Goal: Task Accomplishment & Management: Use online tool/utility

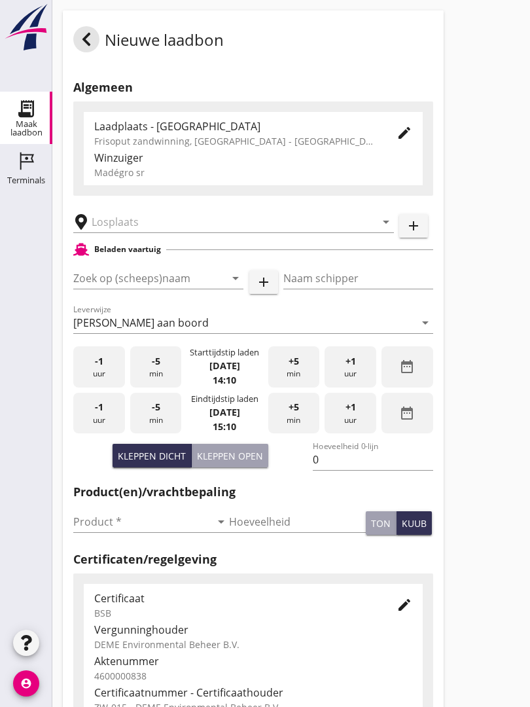
click at [149, 228] on input "text" at bounding box center [225, 221] width 266 height 21
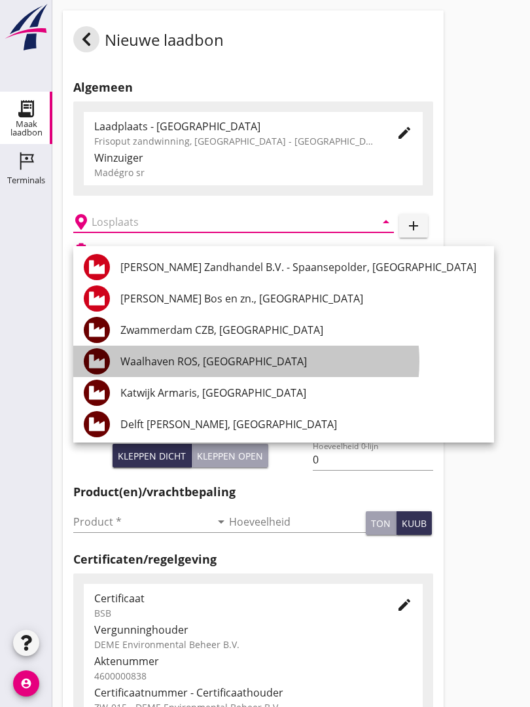
click at [247, 361] on div "Waalhaven ROS, [GEOGRAPHIC_DATA]" at bounding box center [301, 361] width 363 height 16
type input "Waalhaven ROS, [GEOGRAPHIC_DATA]"
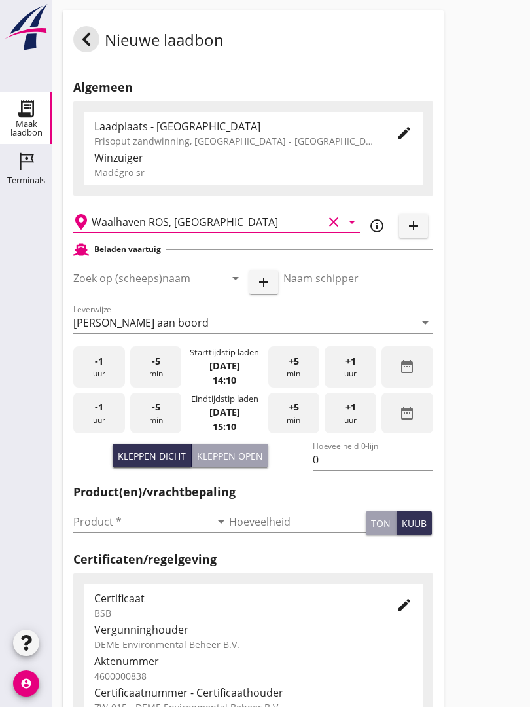
click at [163, 281] on input "Zoek op (scheeps)naam" at bounding box center [139, 278] width 133 height 21
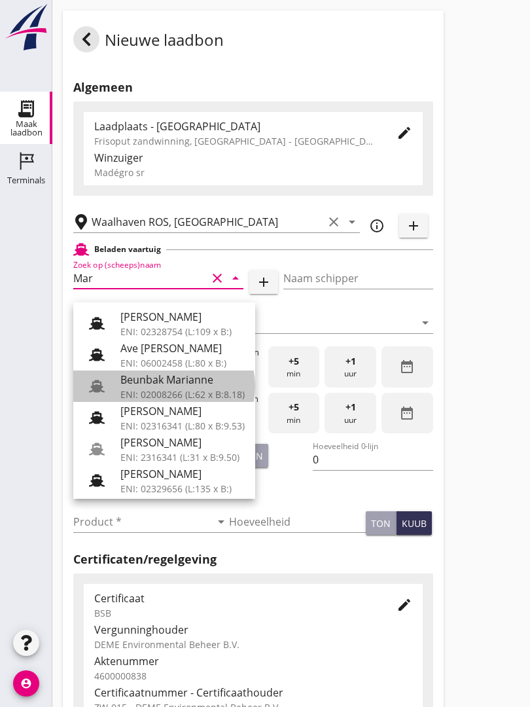
click at [192, 386] on div "Beunbak Marianne" at bounding box center [182, 380] width 124 height 16
type input "Beunbak Marianne"
type input "[PERSON_NAME]"
type input "551"
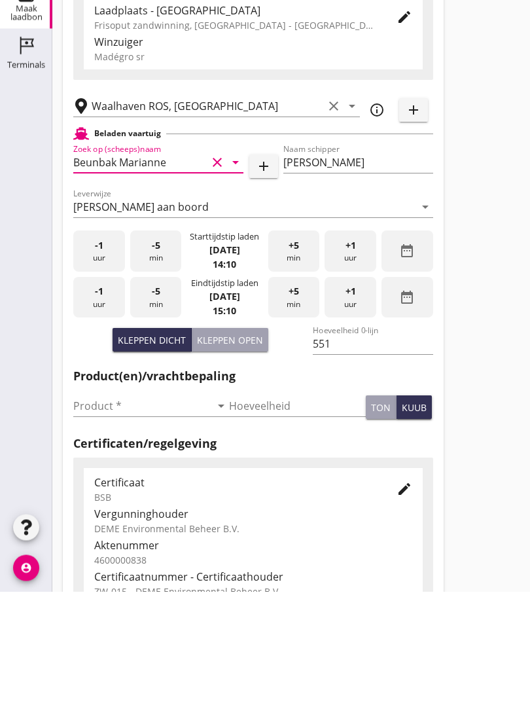
click at [101, 511] on input "Product *" at bounding box center [141, 521] width 137 height 21
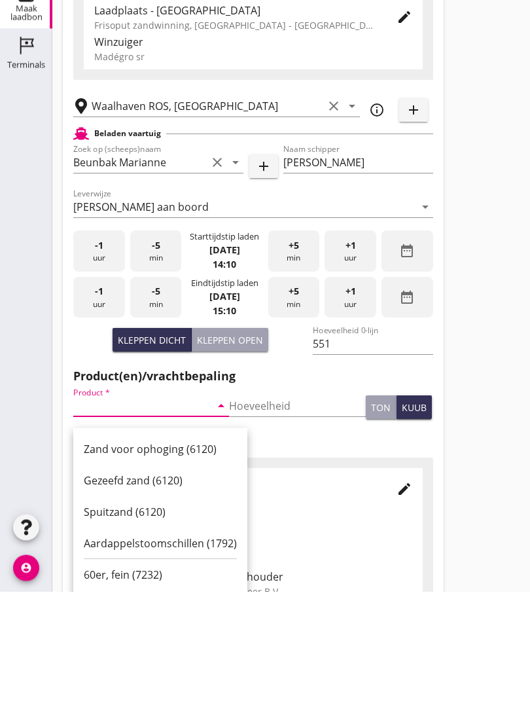
click at [151, 557] on div "Zand voor ophoging (6120)" at bounding box center [160, 565] width 153 height 16
type input "Zand voor ophoging (6120)"
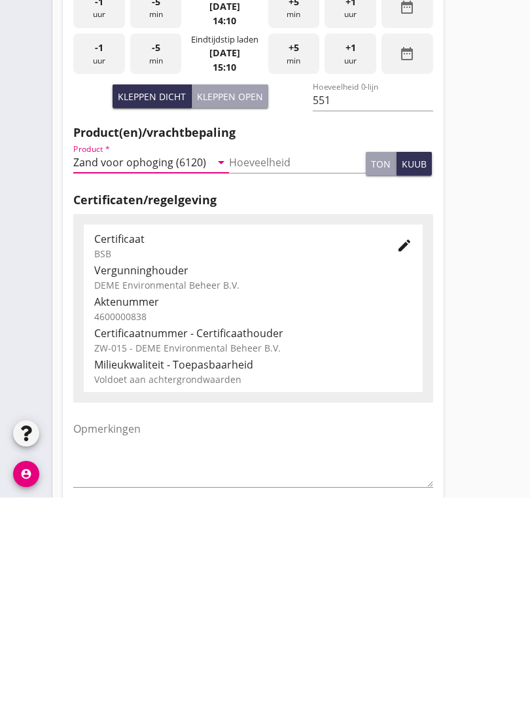
scroll to position [229, 0]
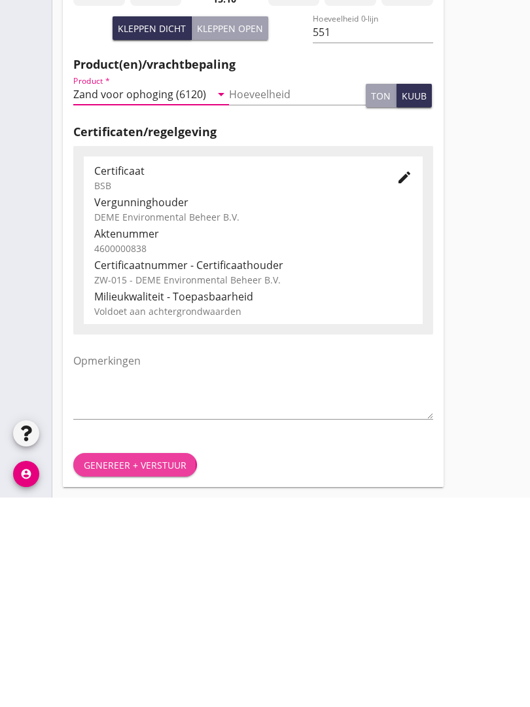
click at [135, 667] on div "Genereer + verstuur" at bounding box center [135, 674] width 103 height 14
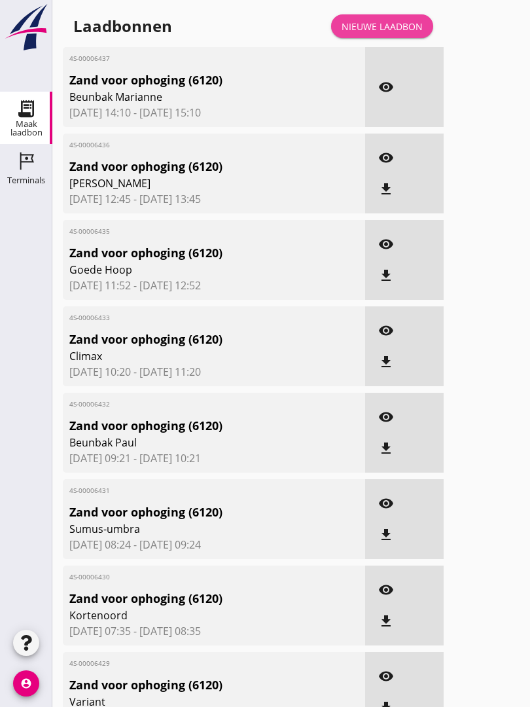
click at [399, 33] on div "Nieuwe laadbon" at bounding box center [382, 27] width 81 height 14
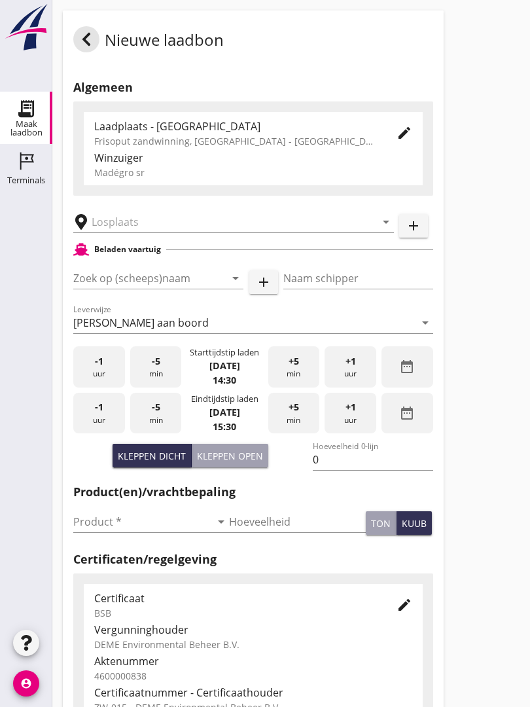
click at [171, 226] on input "text" at bounding box center [225, 221] width 266 height 21
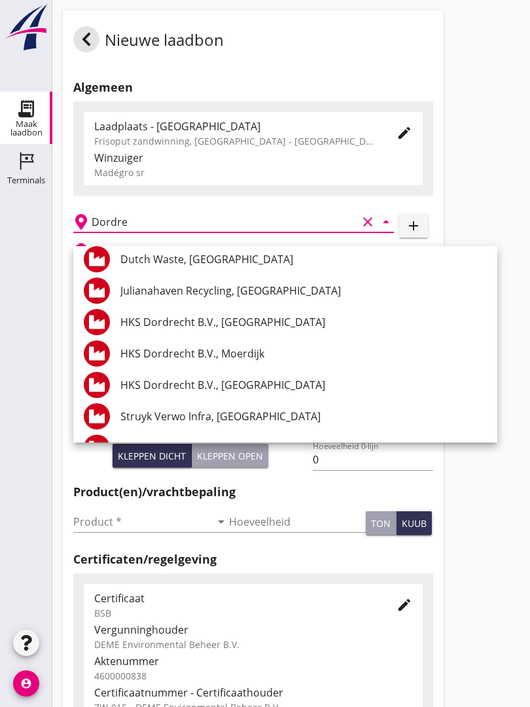
scroll to position [1693, 0]
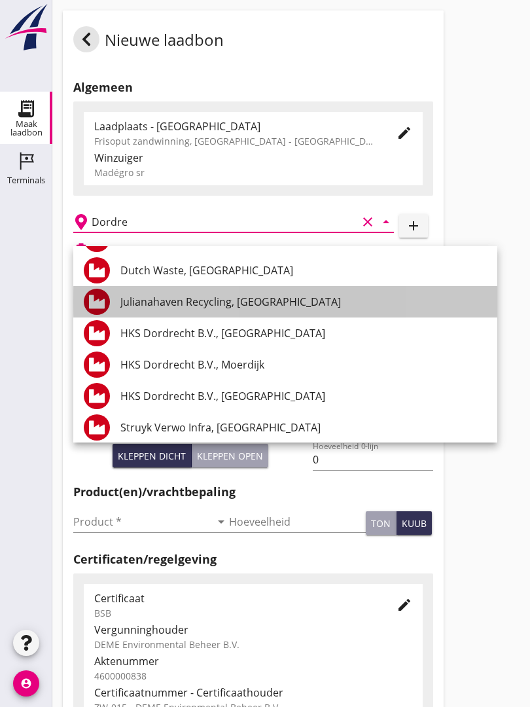
click at [278, 287] on div "Julianahaven Recycling, [GEOGRAPHIC_DATA]" at bounding box center [303, 301] width 366 height 31
type input "Julianahaven Recycling, [GEOGRAPHIC_DATA]"
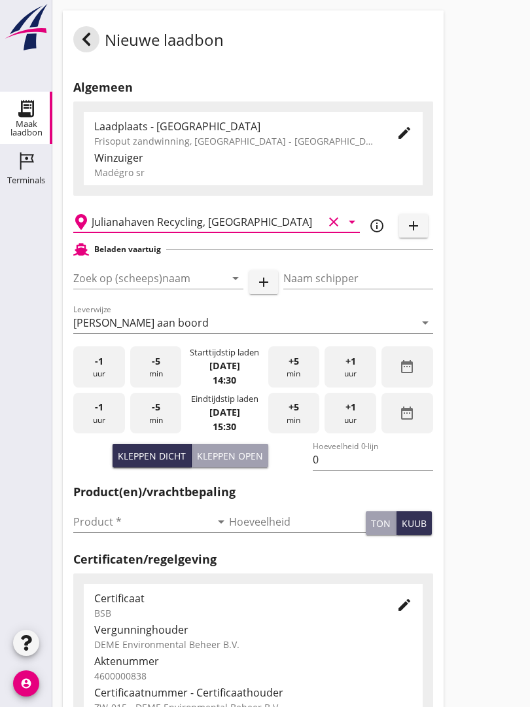
click at [170, 281] on input "Zoek op (scheeps)naam" at bounding box center [139, 278] width 133 height 21
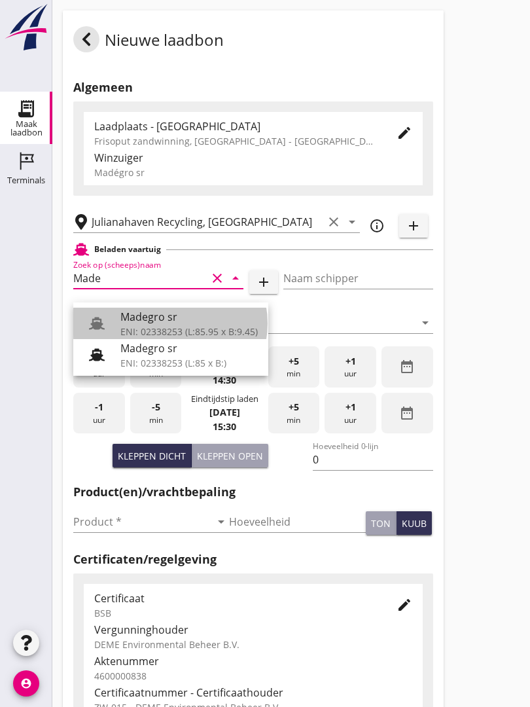
click at [183, 317] on div "Madegro sr" at bounding box center [188, 317] width 137 height 16
type input "Madegro sr"
type input "[PERSON_NAME]"
type input "1138"
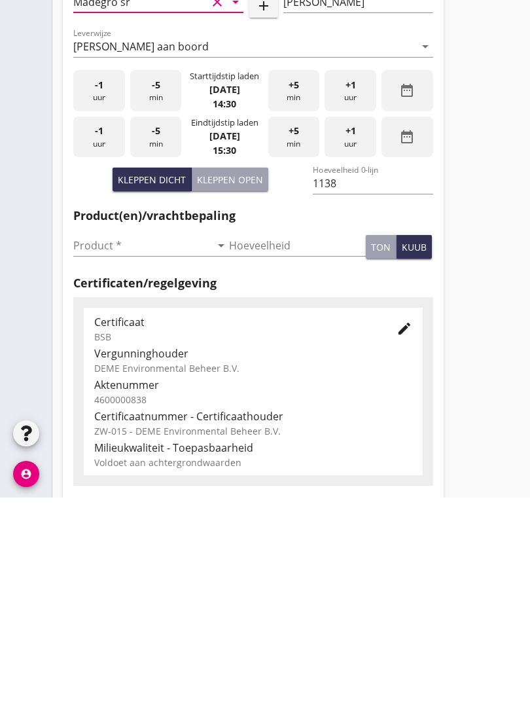
scroll to position [69, 0]
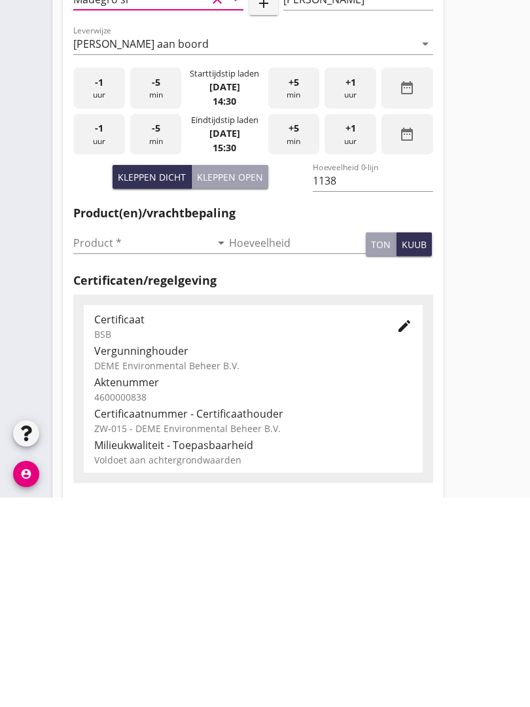
click at [99, 442] on input "Product *" at bounding box center [141, 452] width 137 height 21
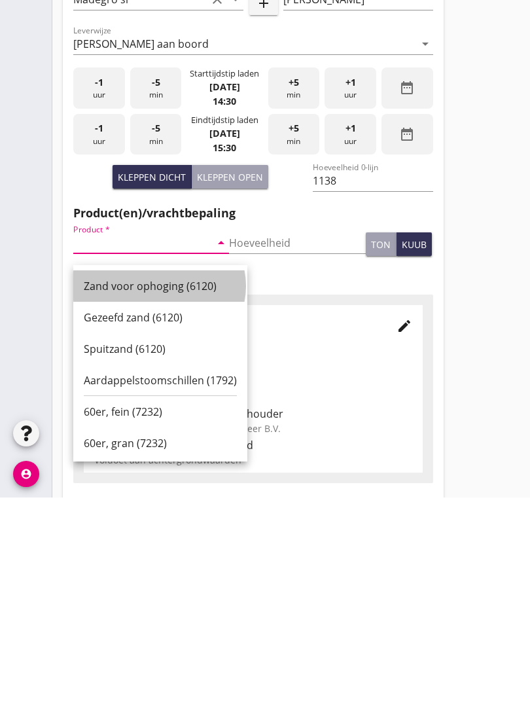
click at [156, 488] on div "Zand voor ophoging (6120)" at bounding box center [160, 496] width 153 height 16
type input "Zand voor ophoging (6120)"
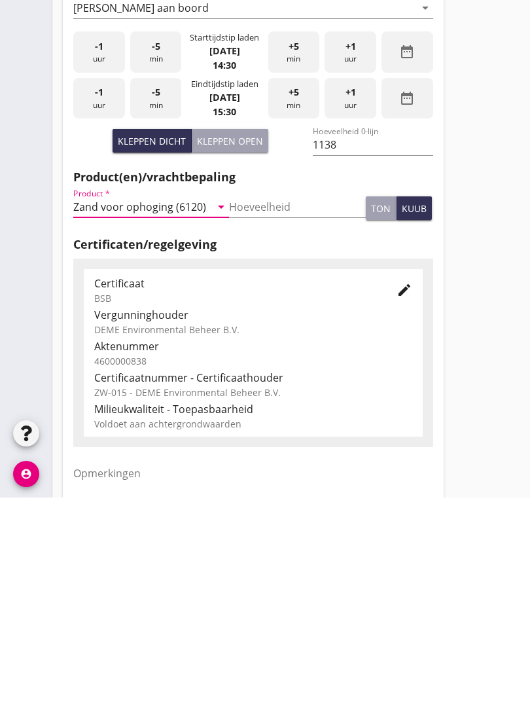
scroll to position [229, 0]
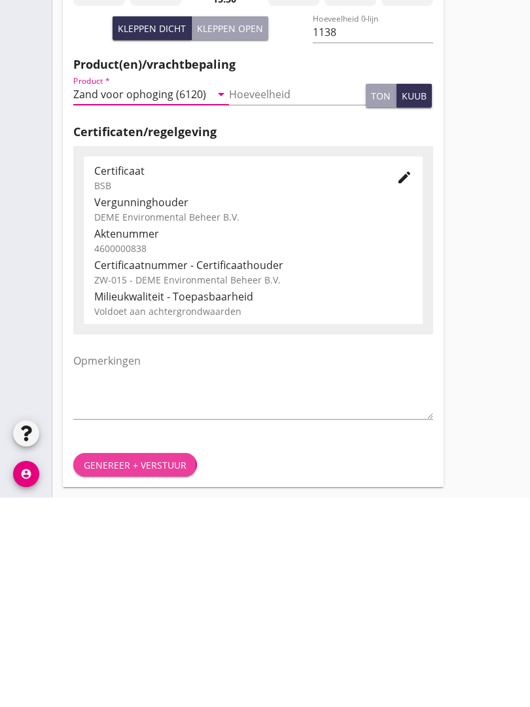
click at [145, 667] on div "Genereer + verstuur" at bounding box center [135, 674] width 103 height 14
